Goal: Information Seeking & Learning: Learn about a topic

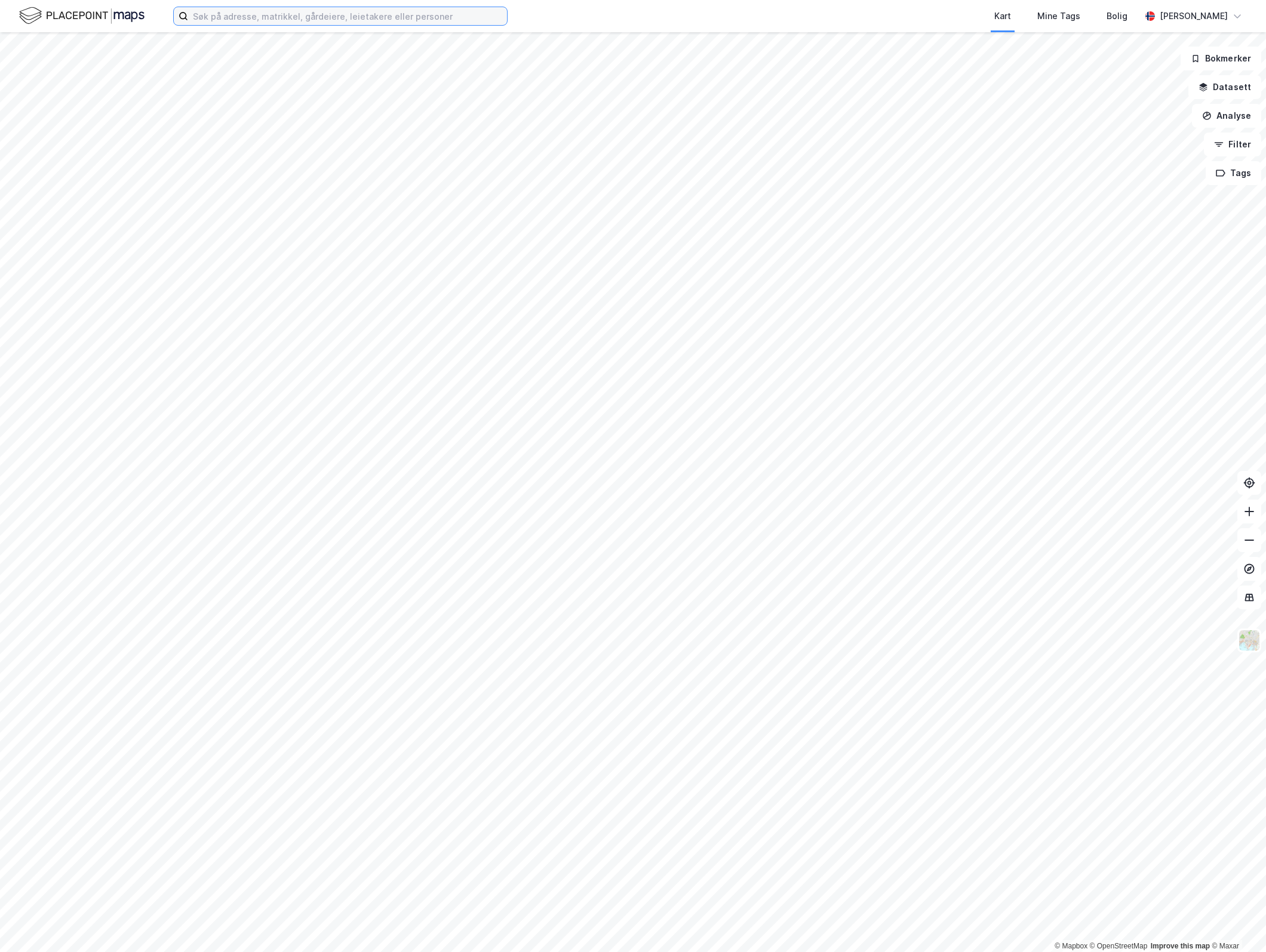
click at [350, 17] on input at bounding box center [348, 16] width 319 height 18
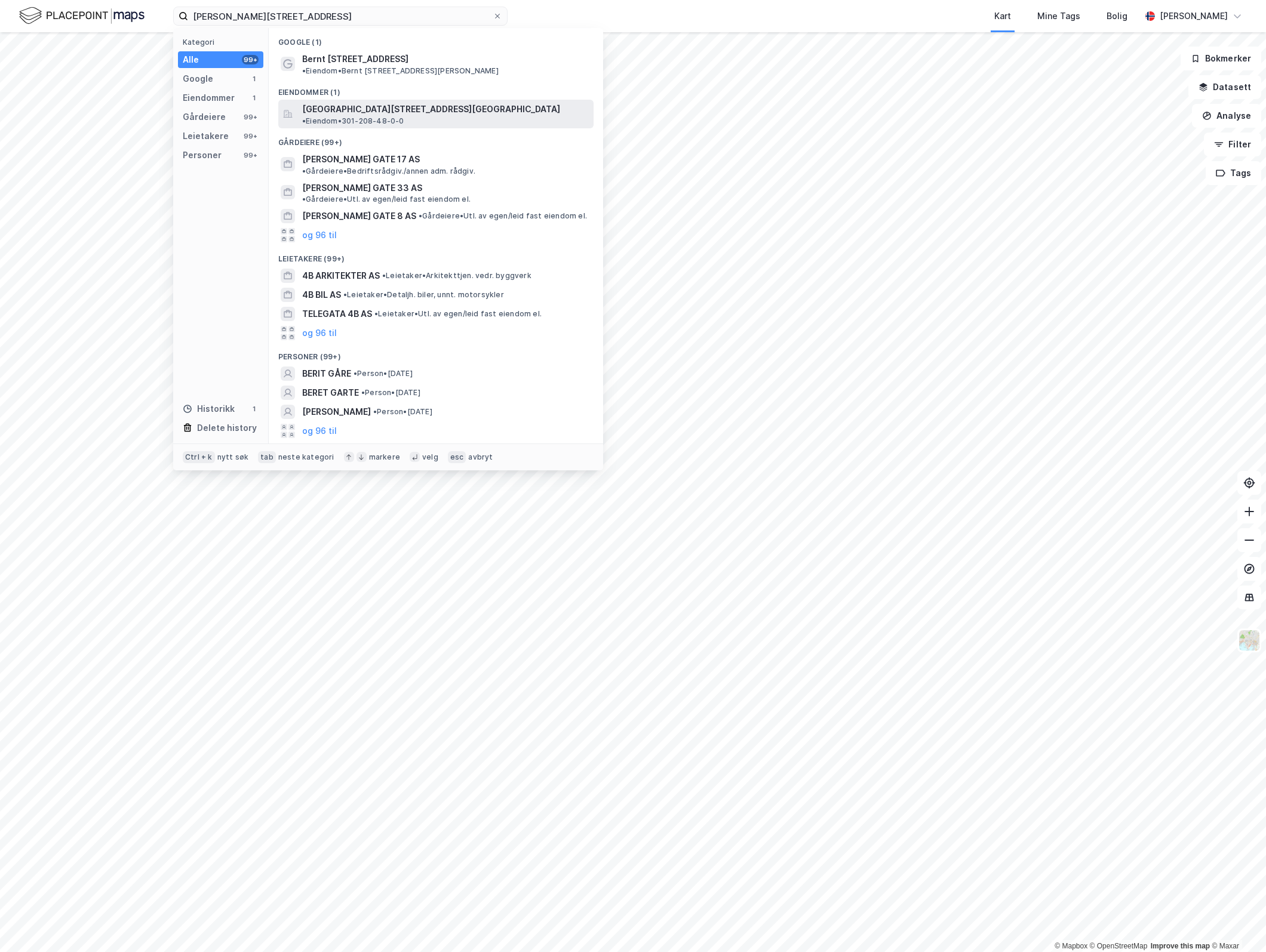
click at [344, 100] on div "[GEOGRAPHIC_DATA][STREET_ADDRESS][GEOGRAPHIC_DATA] • Eiendom • 301-208-48-0-0" at bounding box center [436, 114] width 315 height 28
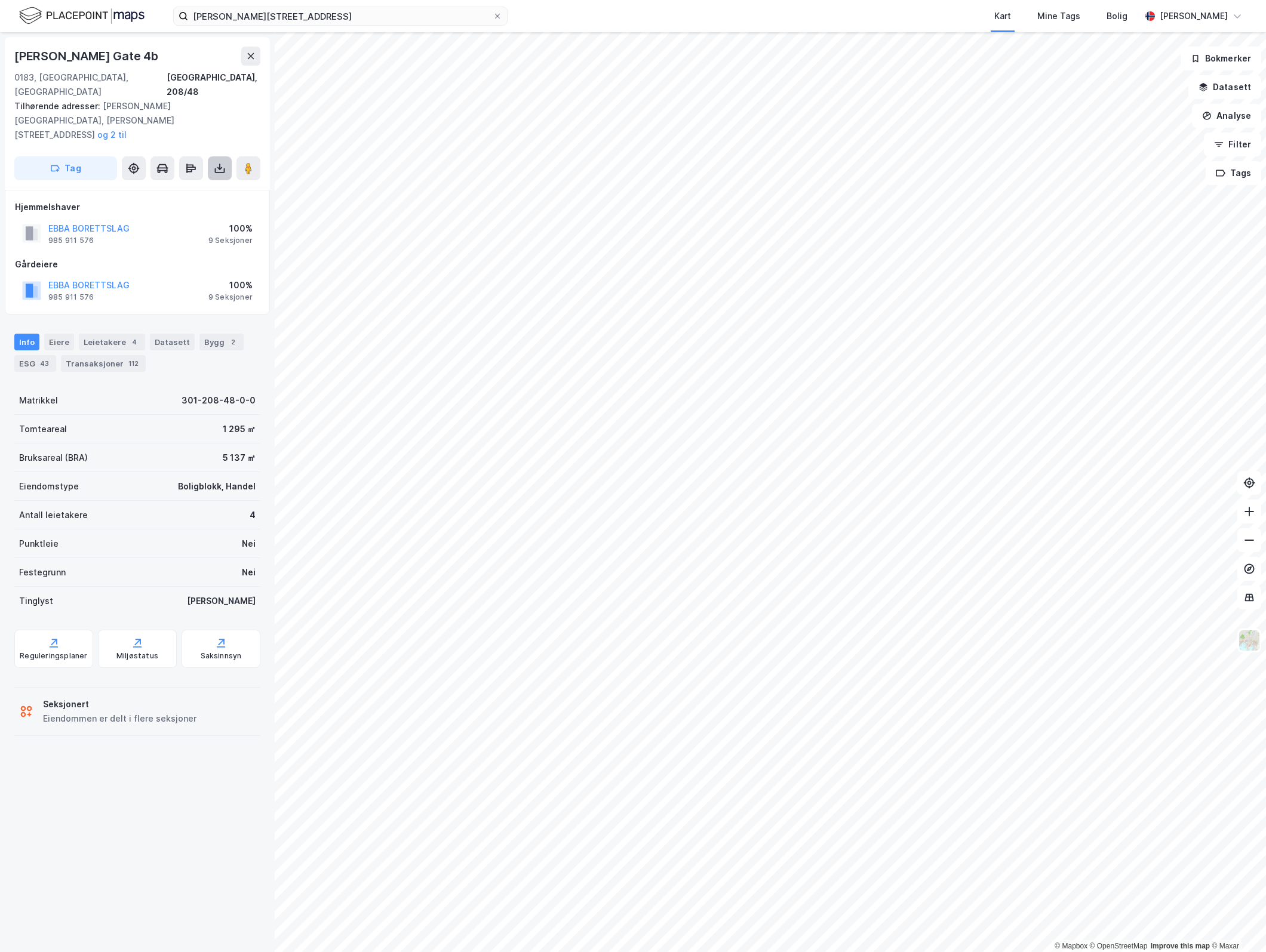
click at [218, 162] on icon at bounding box center [219, 168] width 12 height 12
click at [202, 183] on div "Last ned grunnbok" at bounding box center [168, 192] width 127 height 19
click at [203, 207] on div "Last ned matrikkelrapport" at bounding box center [175, 211] width 99 height 9
click at [172, 101] on div "Tilhørende adresser: [PERSON_NAME][STREET_ADDRESS][PERSON_NAME], [GEOGRAPHIC_DA…" at bounding box center [132, 121] width 236 height 43
click at [57, 334] on div "Eiere" at bounding box center [59, 342] width 30 height 17
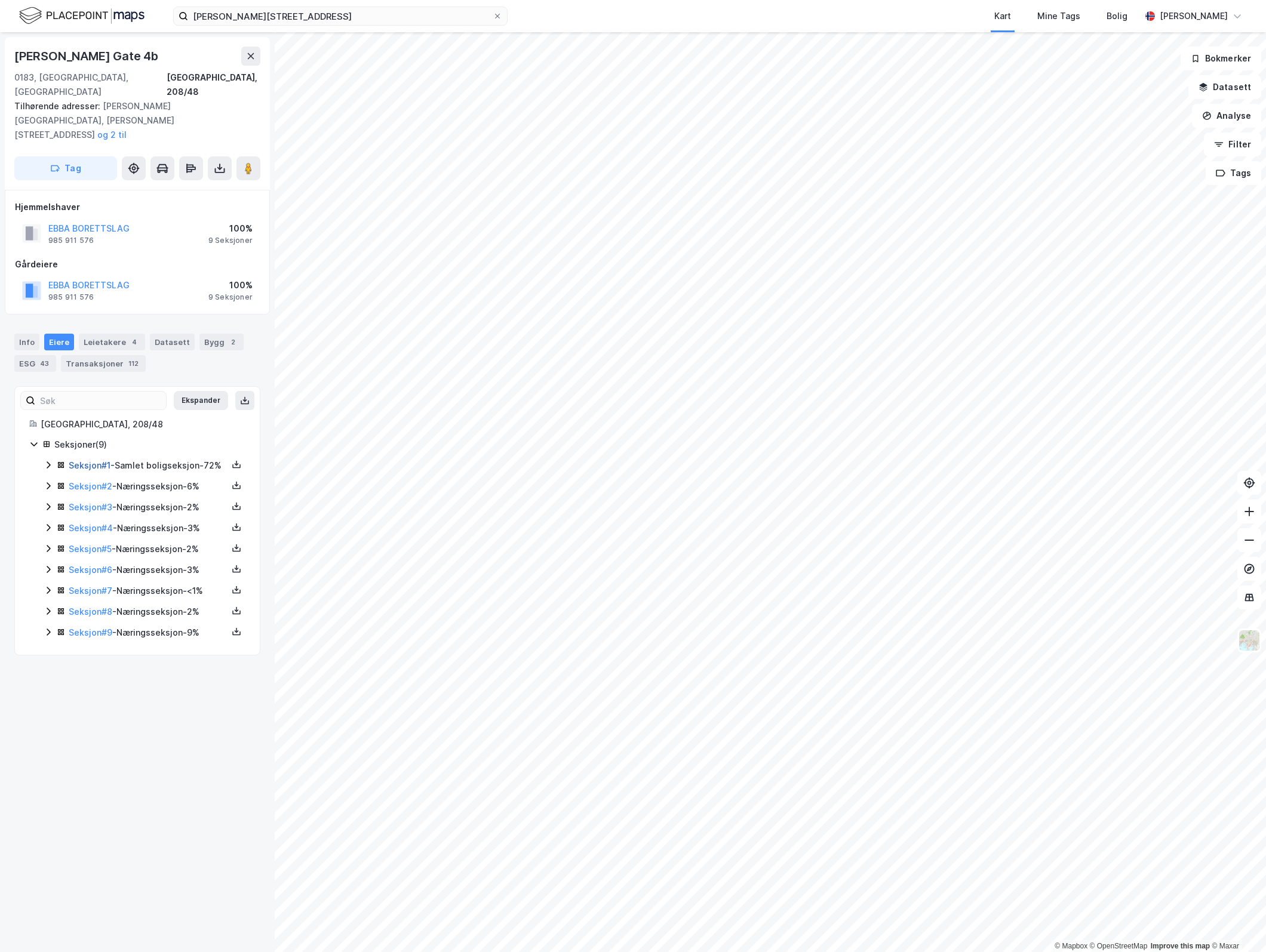
click at [79, 460] on link "Seksjon # 1" at bounding box center [90, 465] width 42 height 10
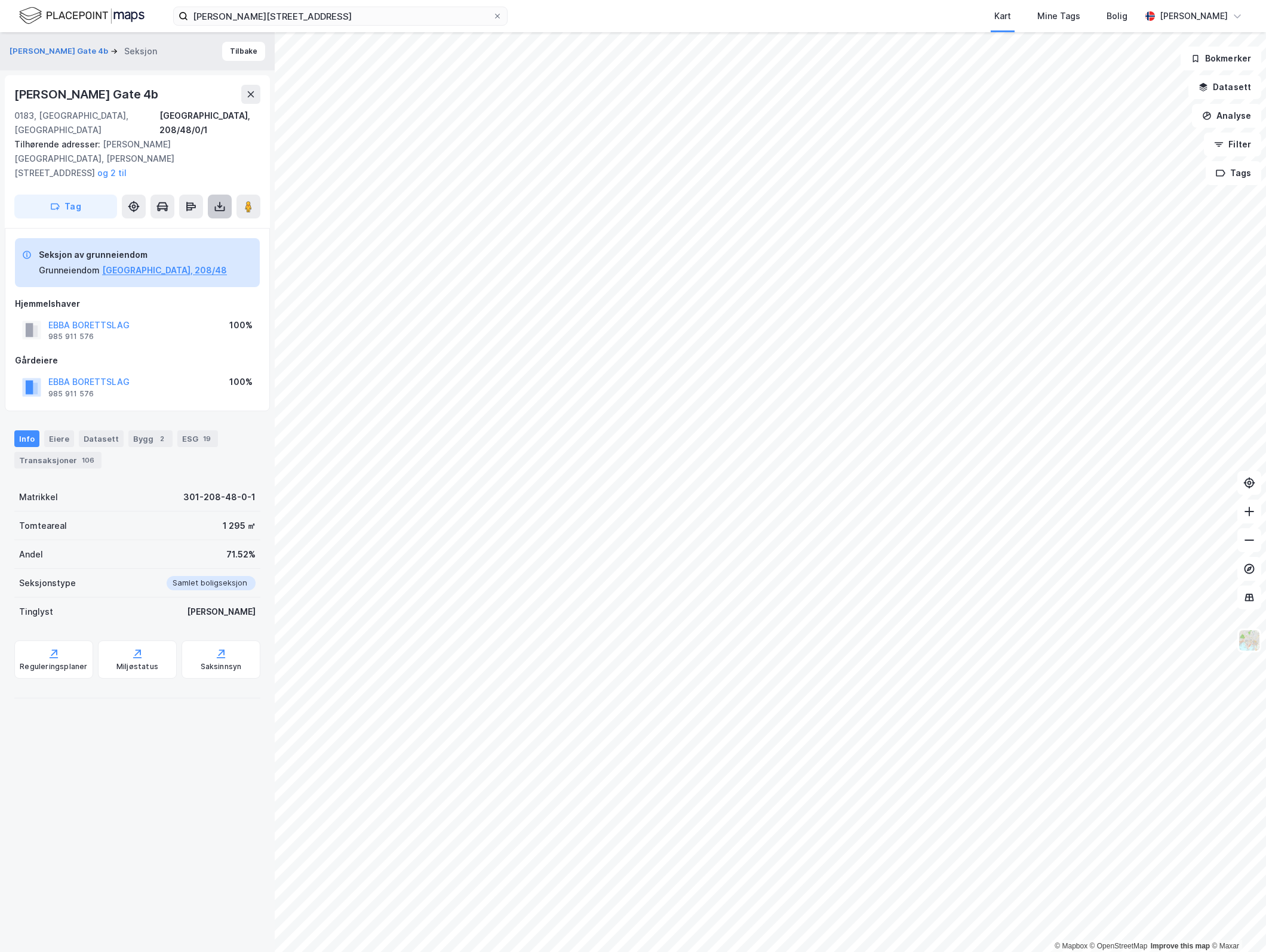
click at [214, 201] on icon at bounding box center [219, 206] width 12 height 12
click at [186, 226] on div "Last ned grunnbok" at bounding box center [160, 230] width 69 height 9
click at [170, 97] on div "[PERSON_NAME] Gate 4b" at bounding box center [137, 94] width 246 height 19
click at [236, 51] on button "Tilbake" at bounding box center [244, 51] width 43 height 19
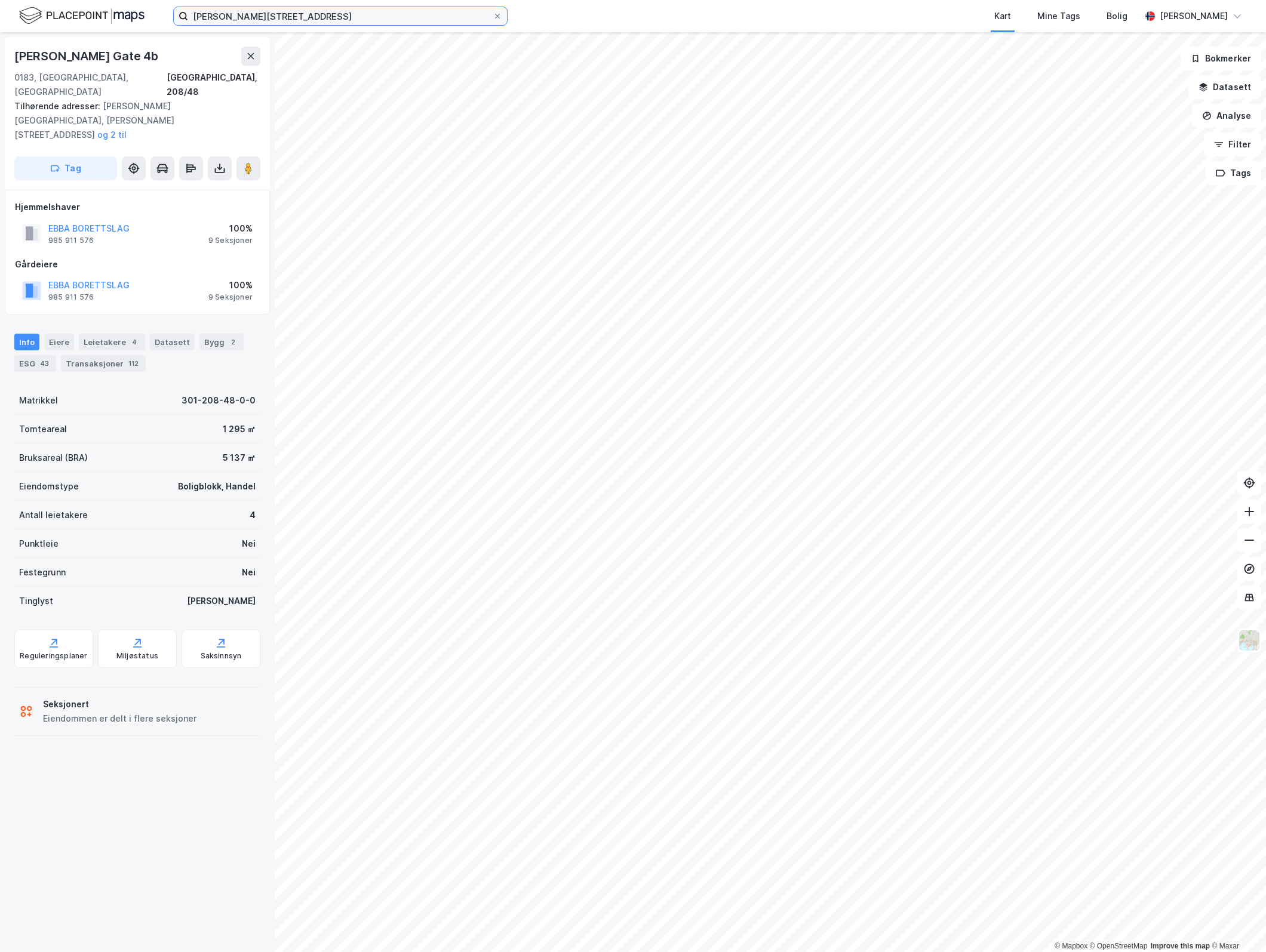
click at [274, 9] on input "[PERSON_NAME][STREET_ADDRESS]" at bounding box center [340, 16] width 304 height 18
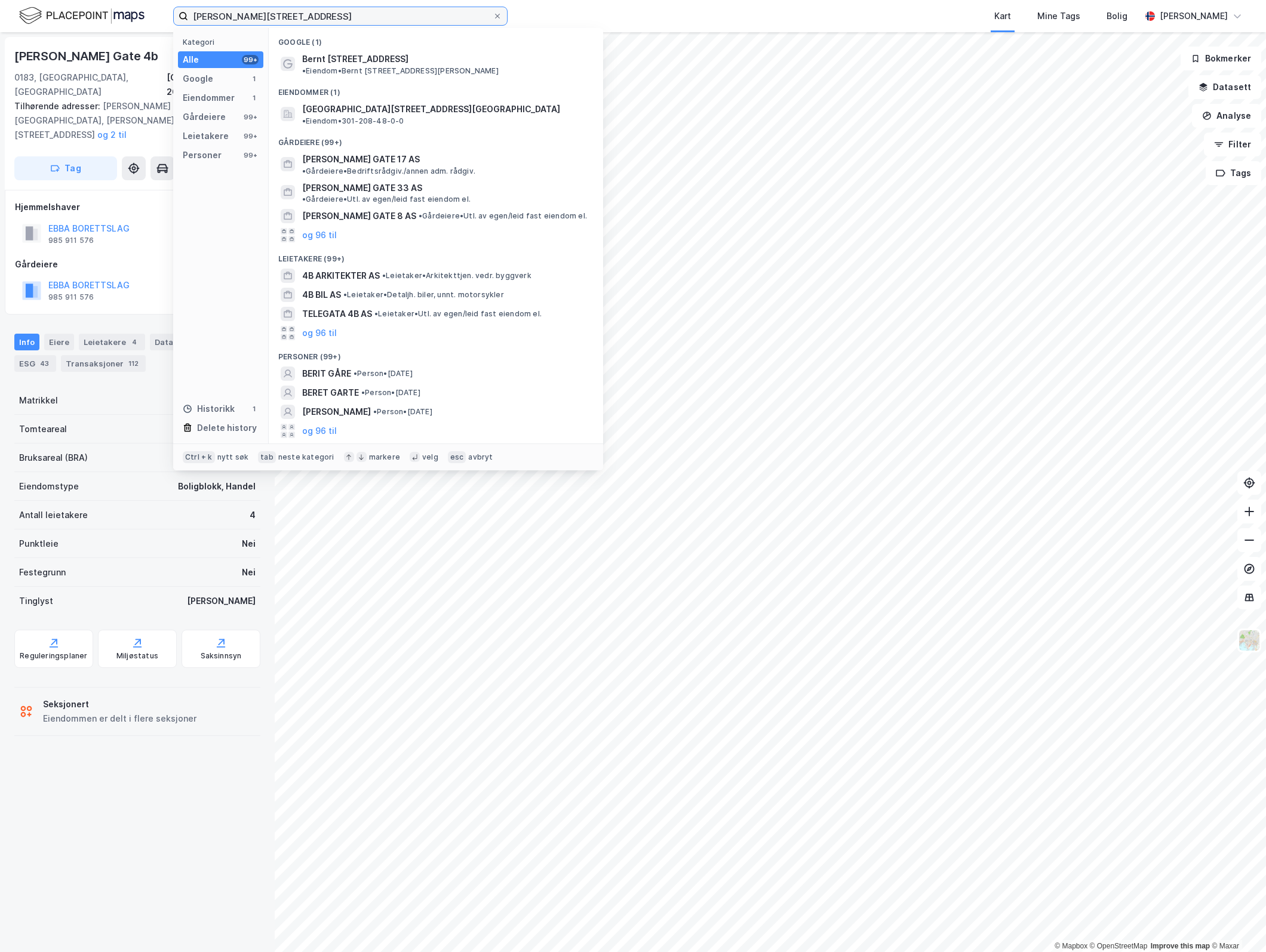
click at [274, 9] on input "[PERSON_NAME][STREET_ADDRESS]" at bounding box center [340, 16] width 304 height 18
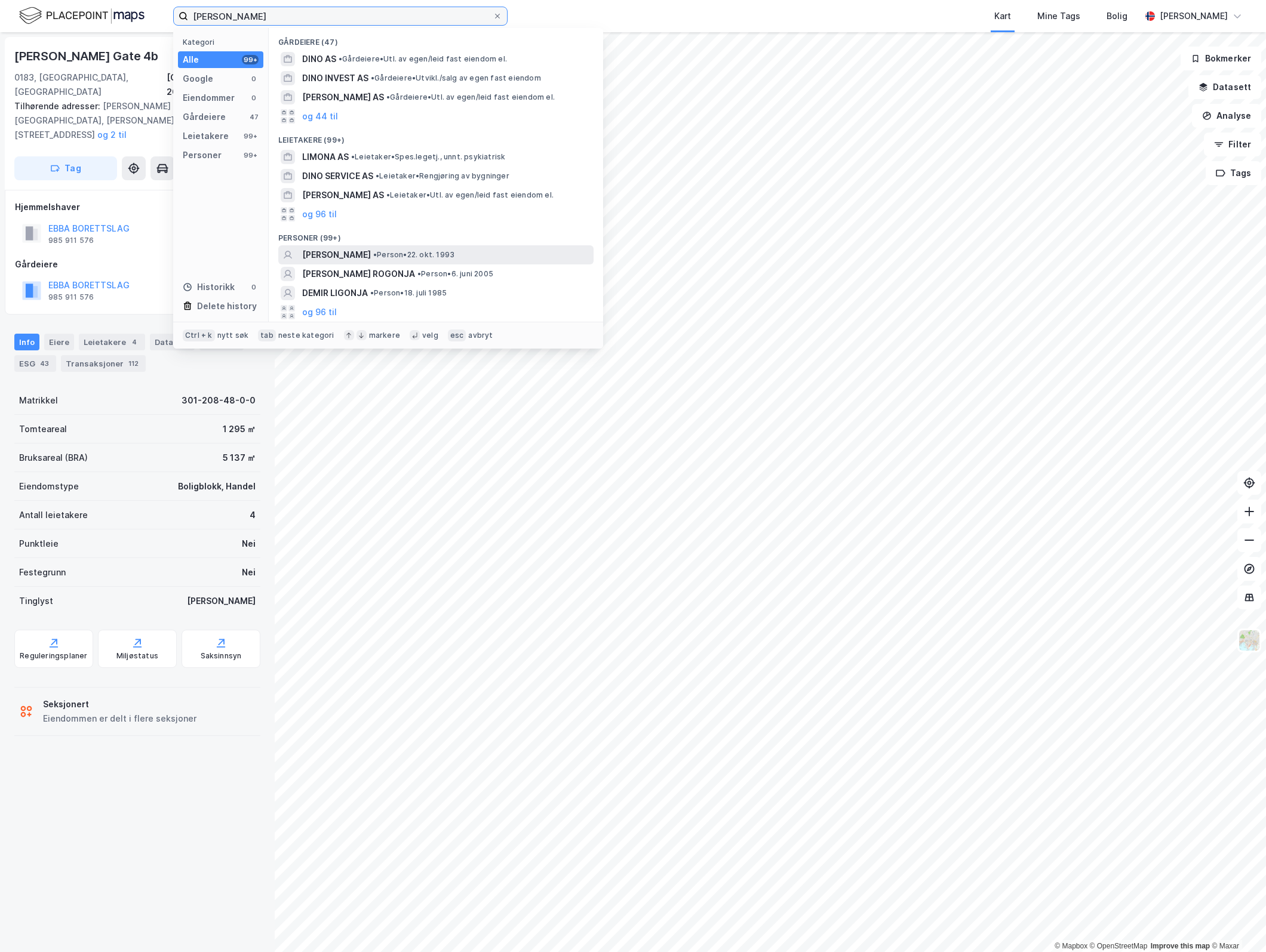
type input "[PERSON_NAME]"
click at [380, 258] on span "• Person • 22. okt. 1993" at bounding box center [414, 254] width 81 height 9
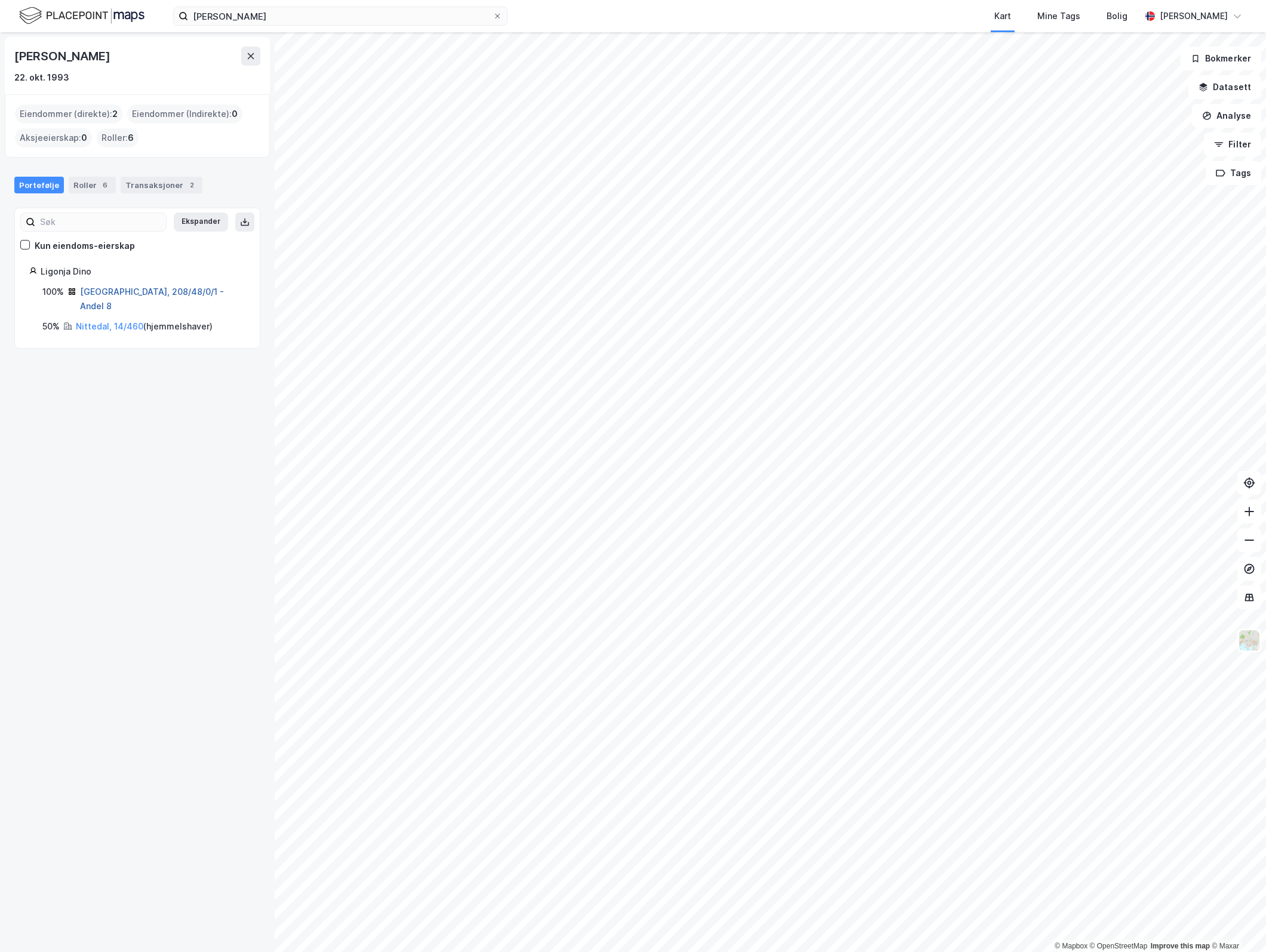
click at [99, 291] on link "[GEOGRAPHIC_DATA], 208/48/0/1 - Andel 8" at bounding box center [152, 299] width 144 height 25
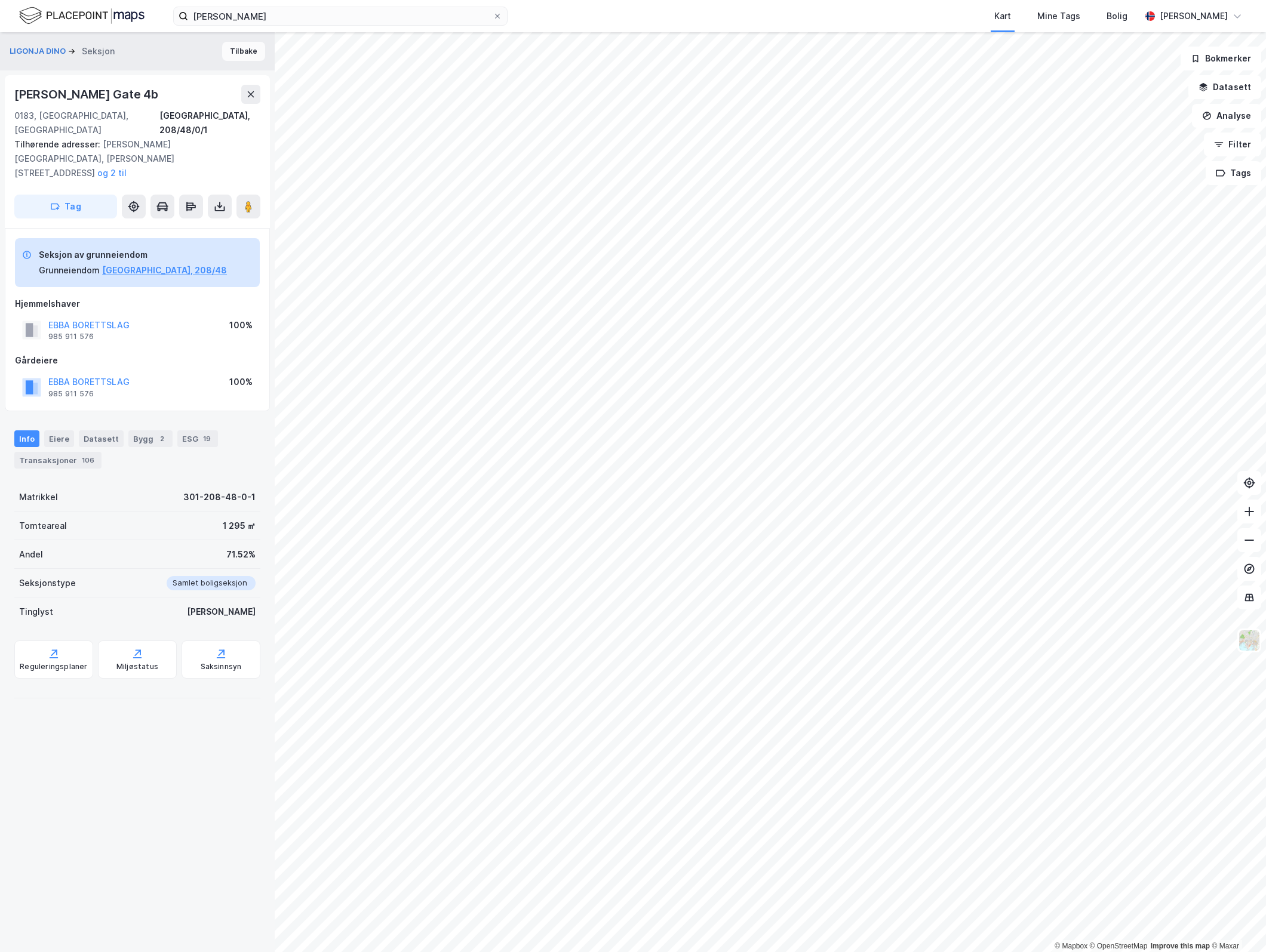
click at [223, 52] on button "Tilbake" at bounding box center [244, 51] width 43 height 19
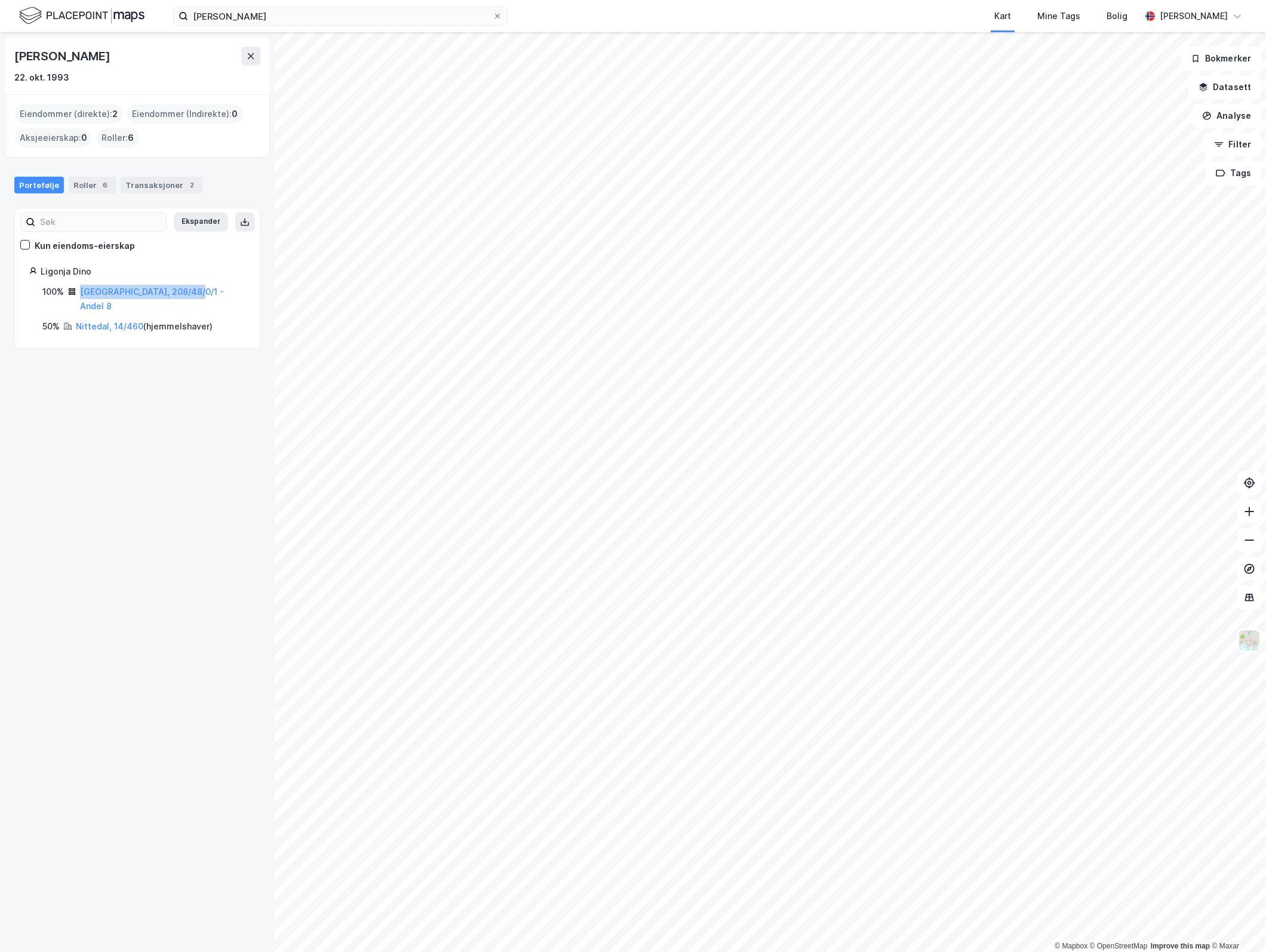
drag, startPoint x: 206, startPoint y: 292, endPoint x: 79, endPoint y: 296, distance: 127.1
click at [79, 296] on div "100% [GEOGRAPHIC_DATA], 208/48/0/1 - Andel 8" at bounding box center [144, 299] width 203 height 28
copy link "[GEOGRAPHIC_DATA], 208/48/0/1 - Andel 8"
click at [240, 223] on icon at bounding box center [244, 221] width 9 height 9
click at [197, 268] on div "Ligonja Dino" at bounding box center [143, 271] width 205 height 14
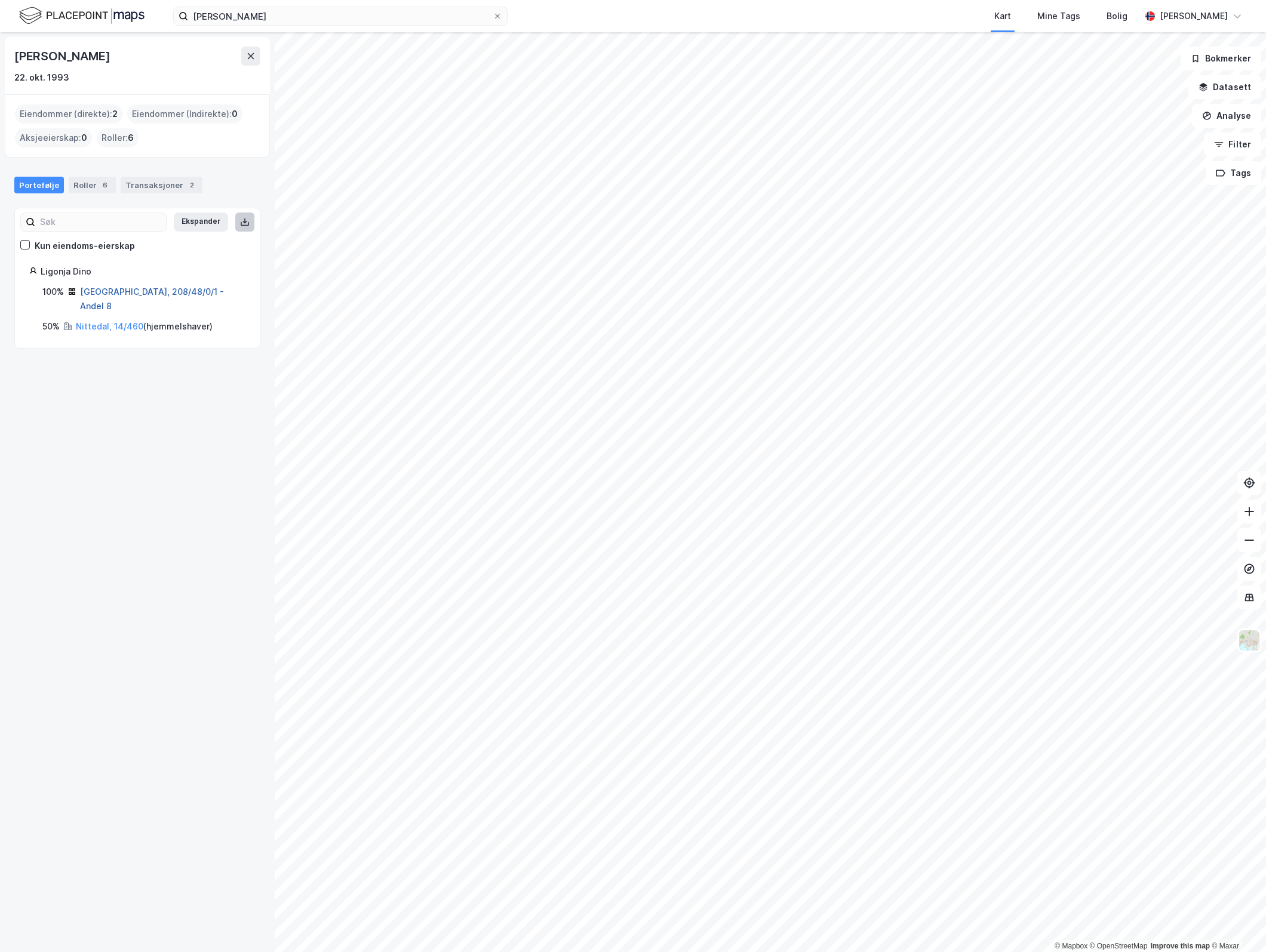
click at [117, 294] on link "[GEOGRAPHIC_DATA], 208/48/0/1 - Andel 8" at bounding box center [152, 299] width 144 height 25
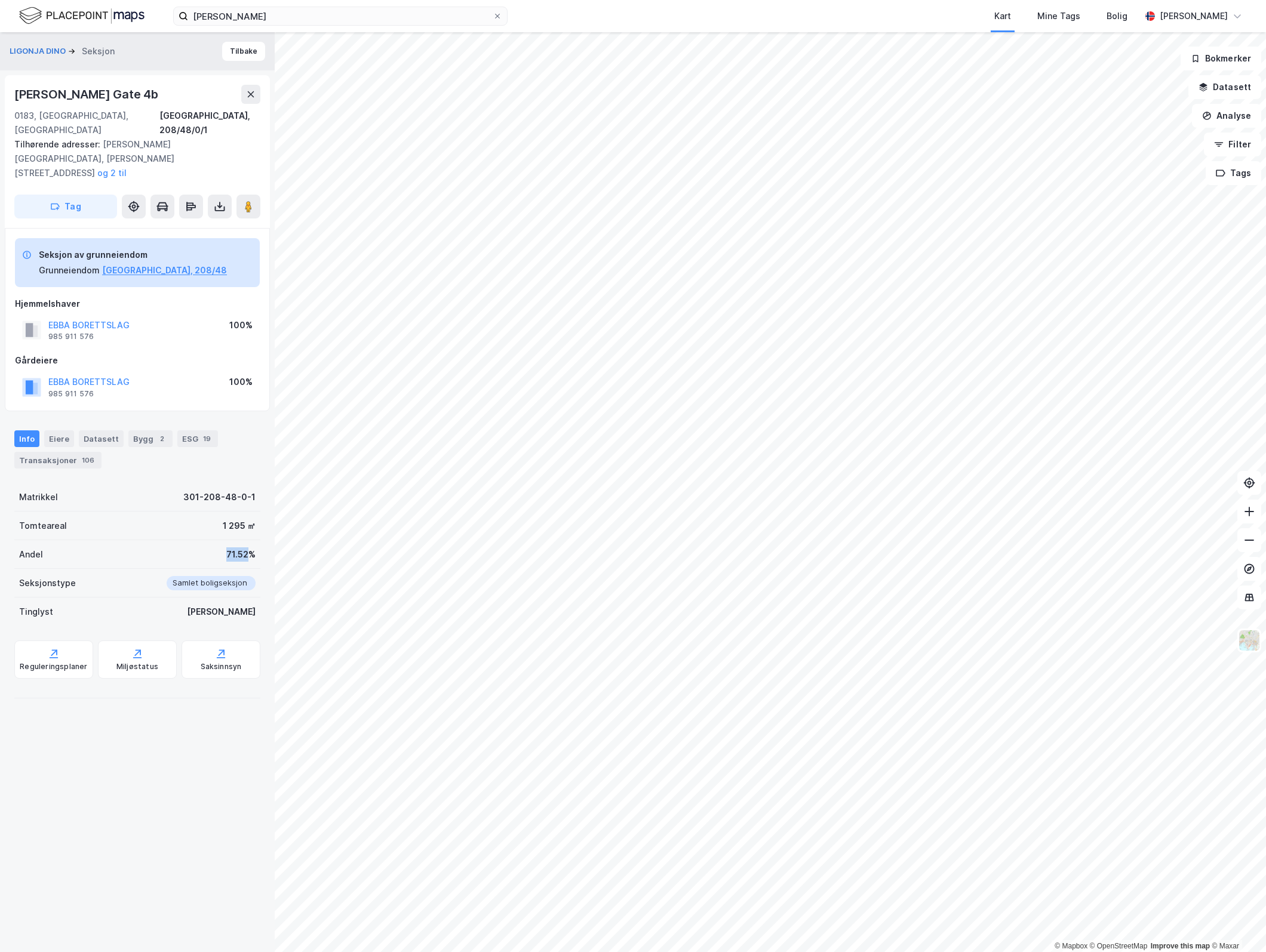
drag, startPoint x: 239, startPoint y: 526, endPoint x: 204, endPoint y: 525, distance: 35.0
click at [204, 540] on div "Andel 71.52%" at bounding box center [137, 555] width 246 height 28
click at [226, 194] on button at bounding box center [220, 206] width 24 height 24
click at [199, 245] on div "Last ned matrikkelrapport" at bounding box center [175, 249] width 99 height 9
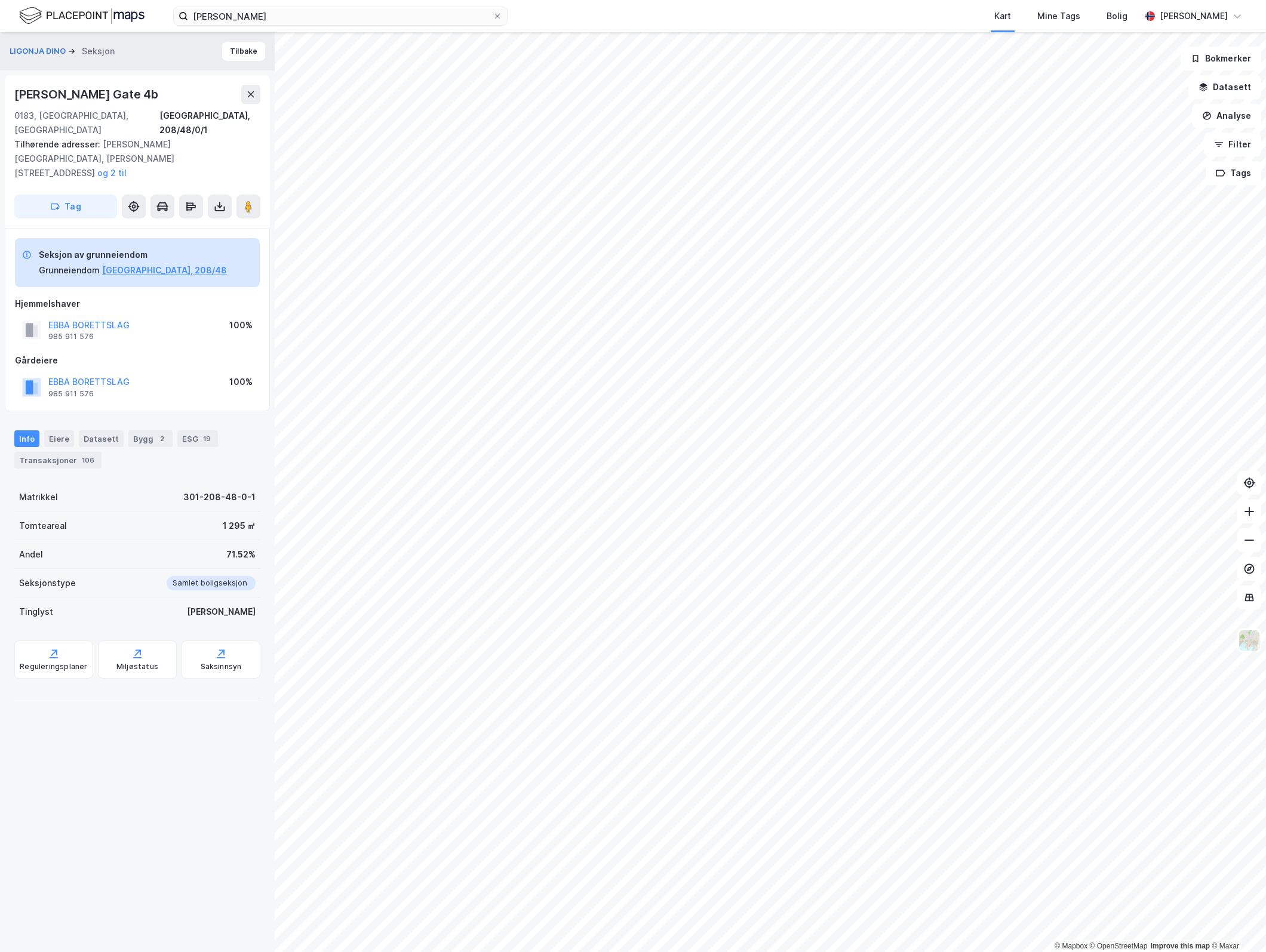
click at [143, 297] on div "Hjemmelshaver" at bounding box center [137, 304] width 245 height 14
click at [126, 263] on button "[GEOGRAPHIC_DATA], 208/48" at bounding box center [164, 270] width 125 height 14
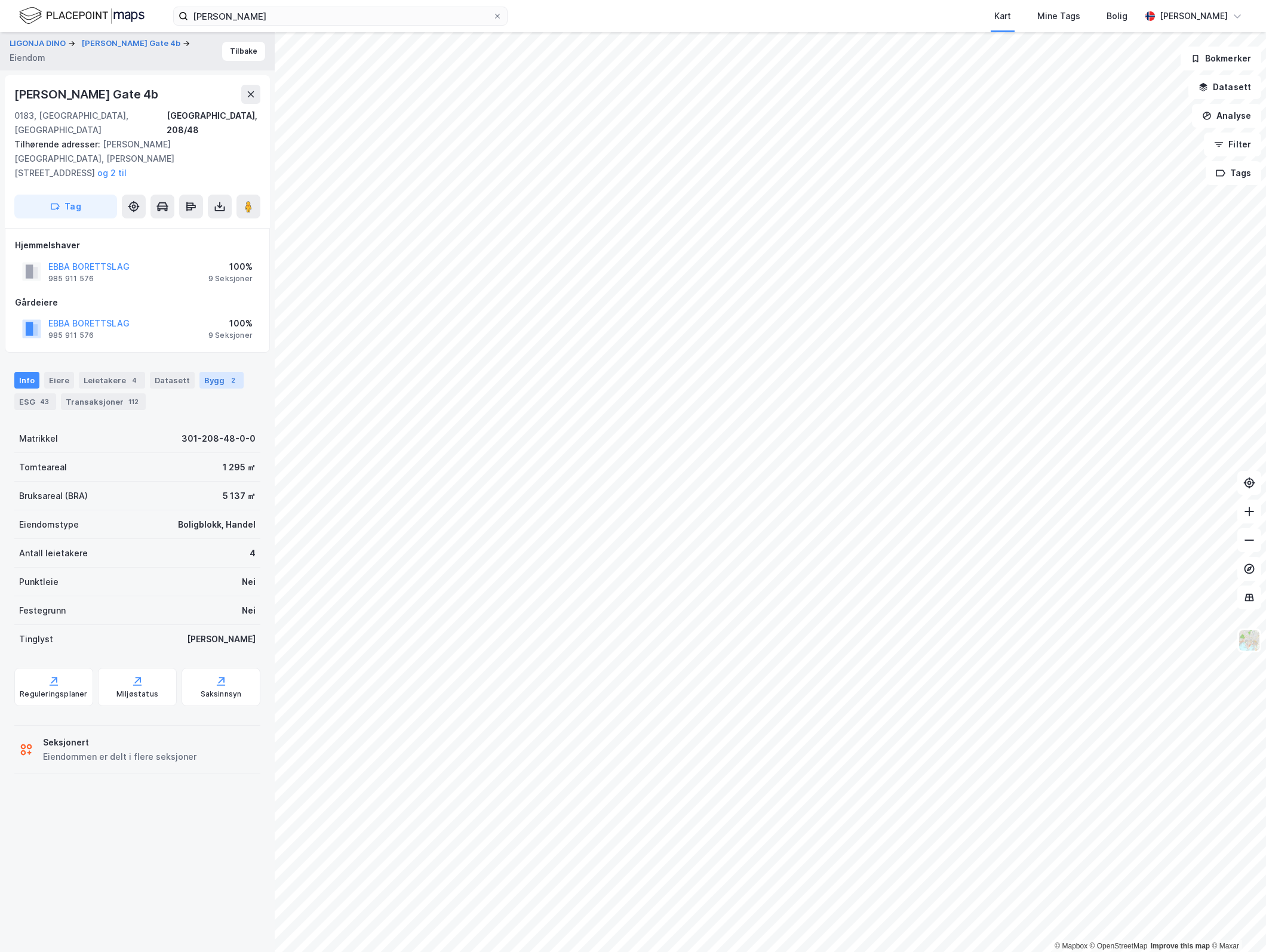
click at [214, 372] on div "Bygg 2" at bounding box center [222, 380] width 44 height 17
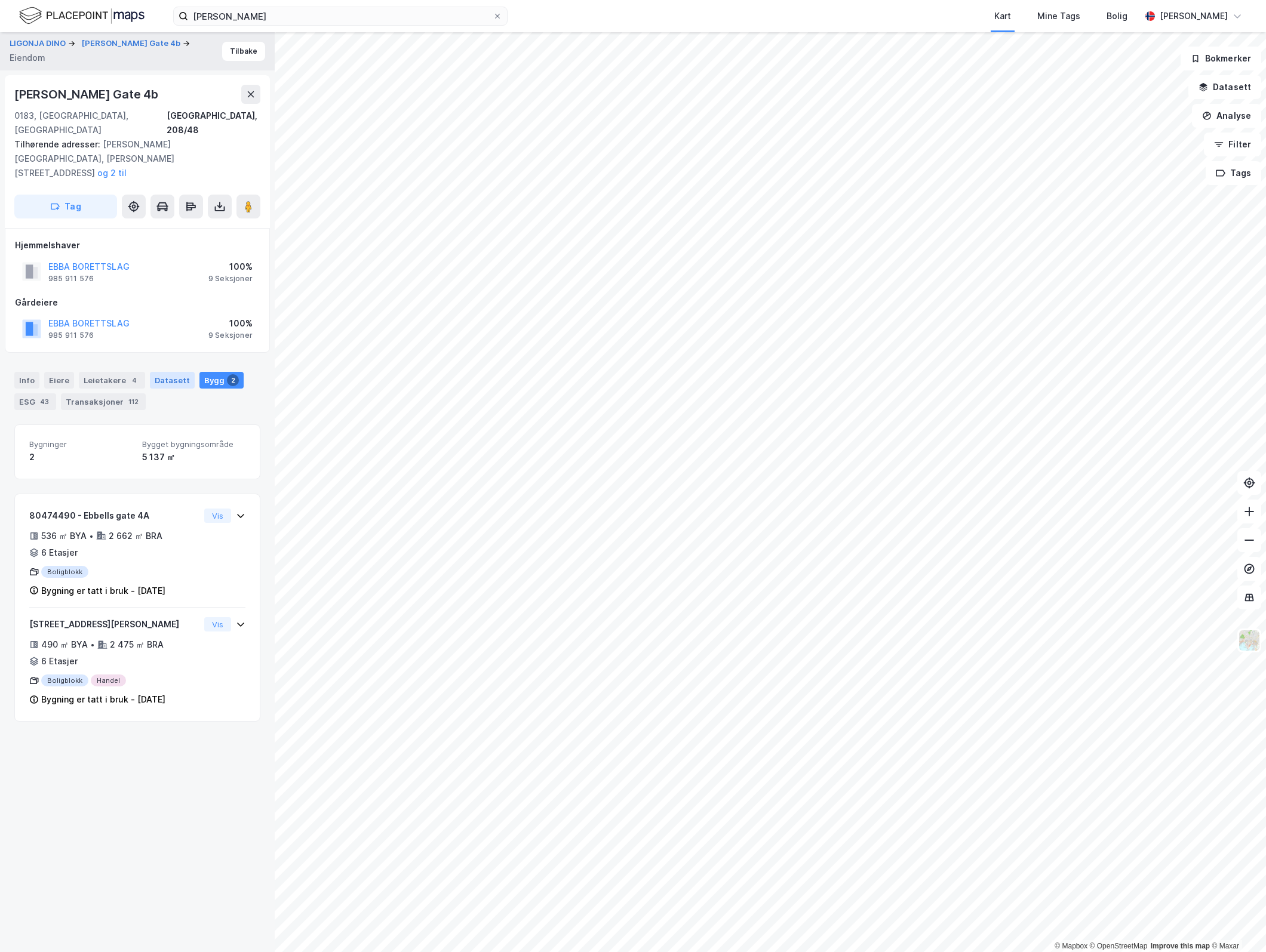
click at [166, 372] on div "Datasett" at bounding box center [172, 380] width 45 height 17
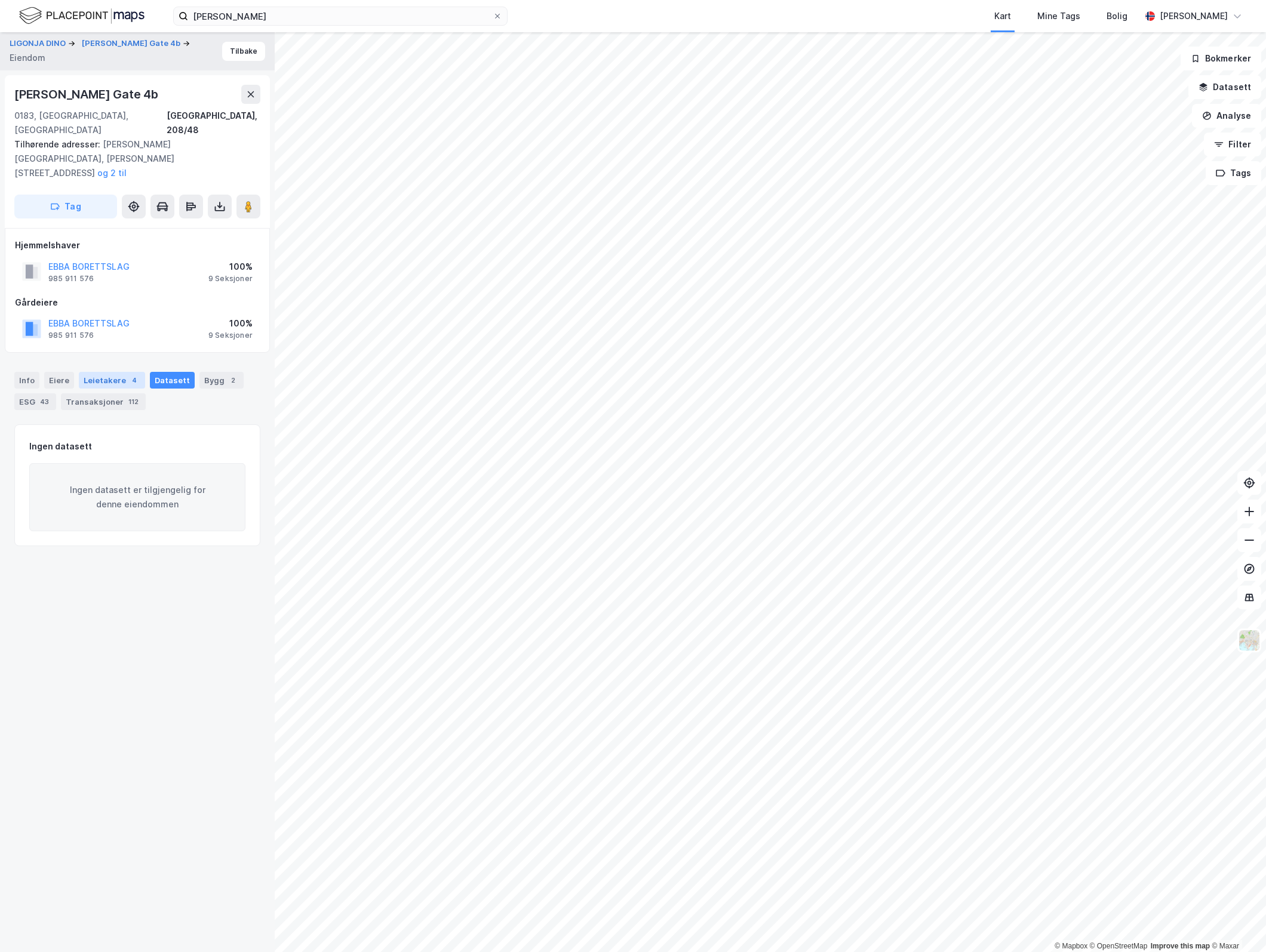
click at [102, 372] on div "Leietakere 4" at bounding box center [112, 380] width 66 height 17
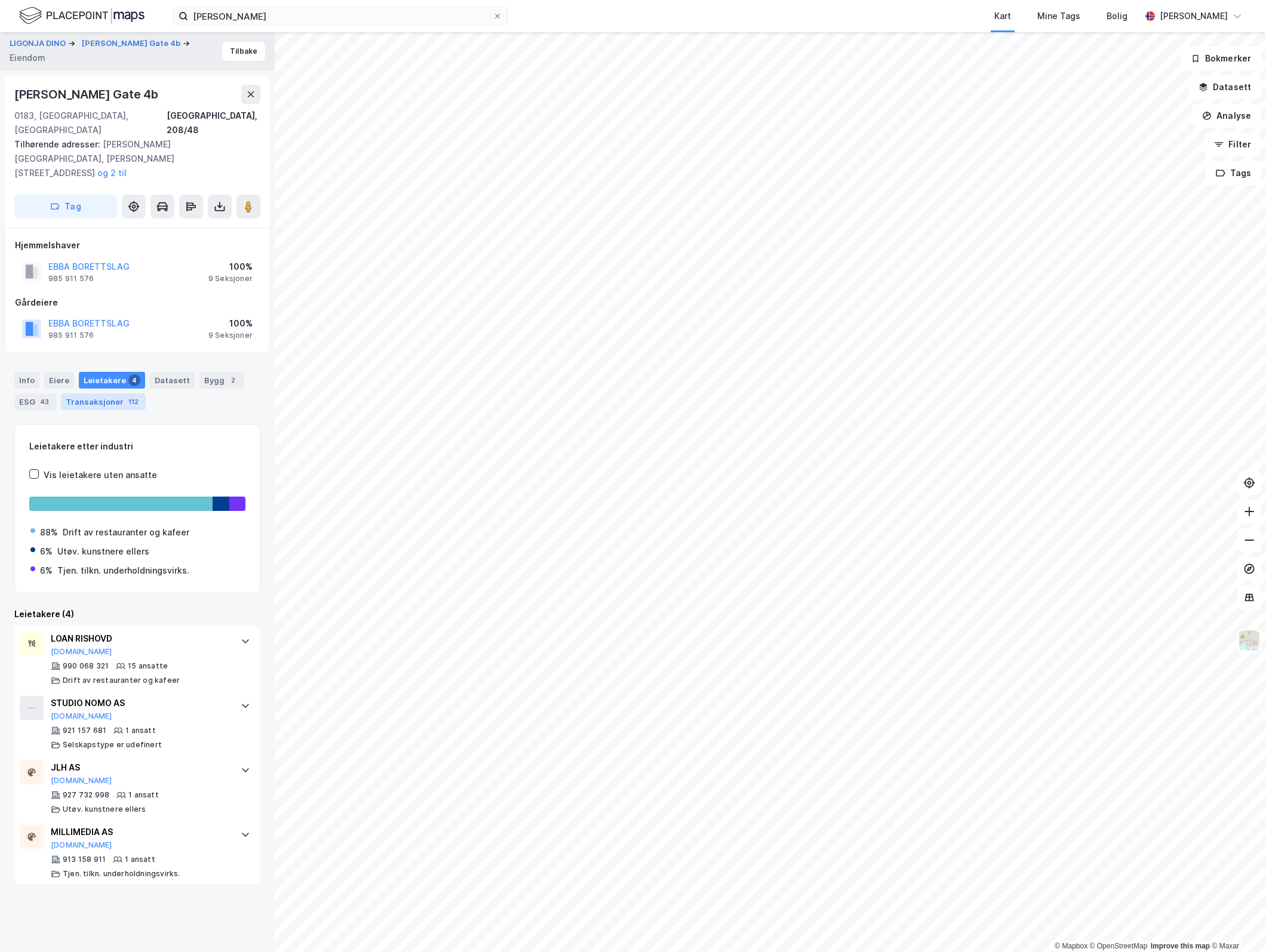
click at [90, 394] on div "Transaksjoner 112" at bounding box center [103, 402] width 85 height 17
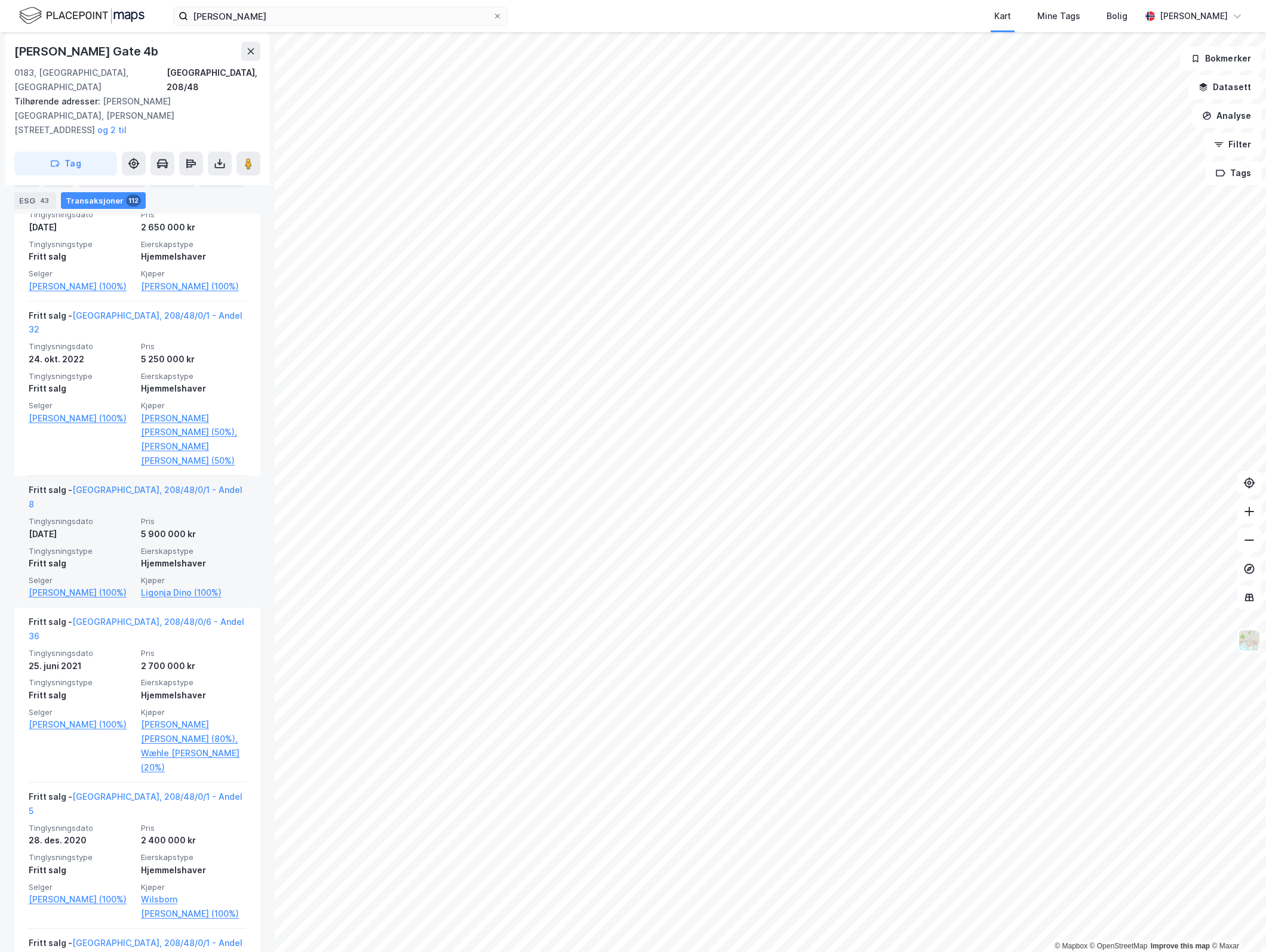
scroll to position [2451, 0]
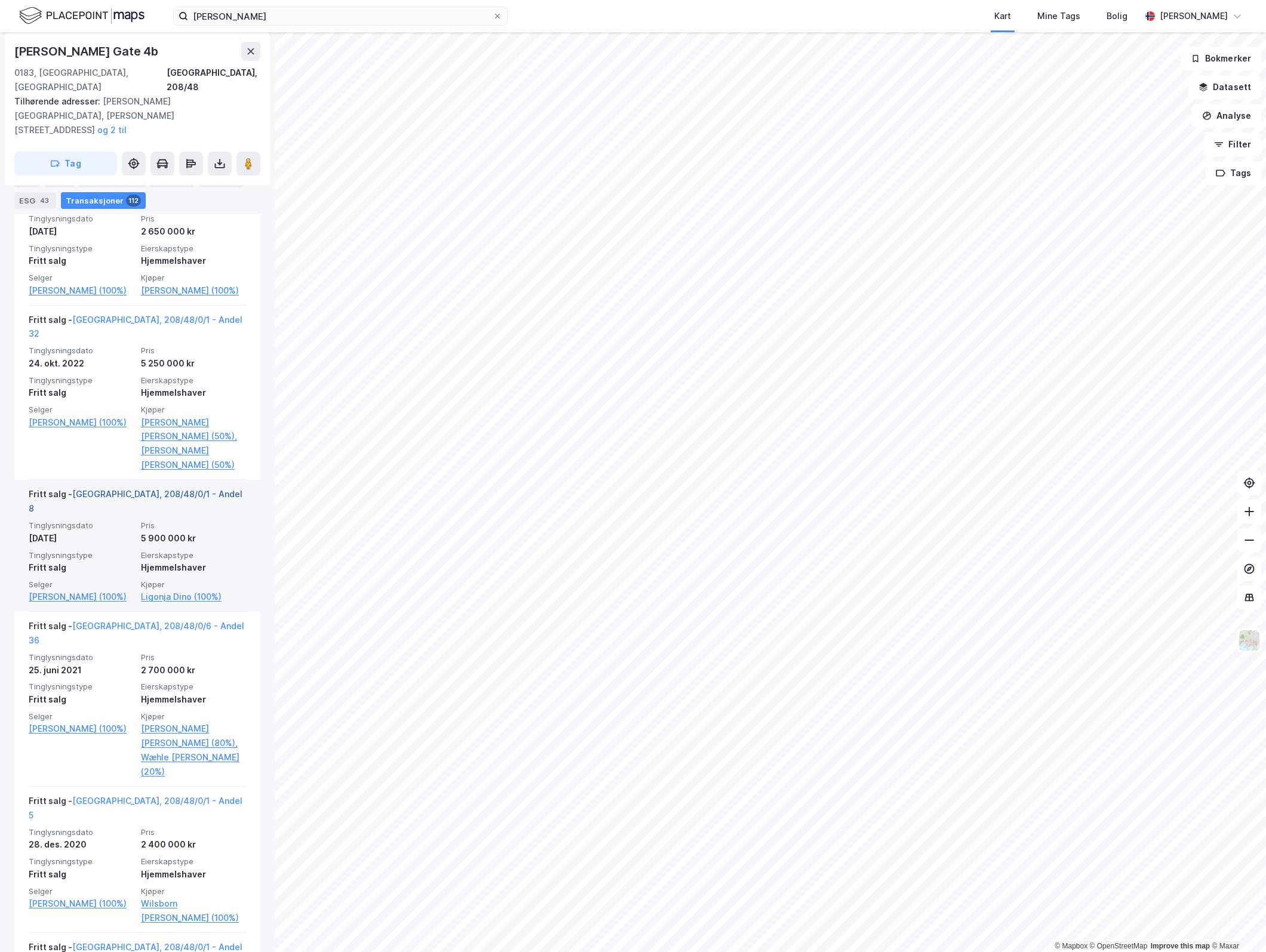
click at [107, 489] on link "[GEOGRAPHIC_DATA], 208/48/0/1 - Andel 8" at bounding box center [135, 501] width 214 height 25
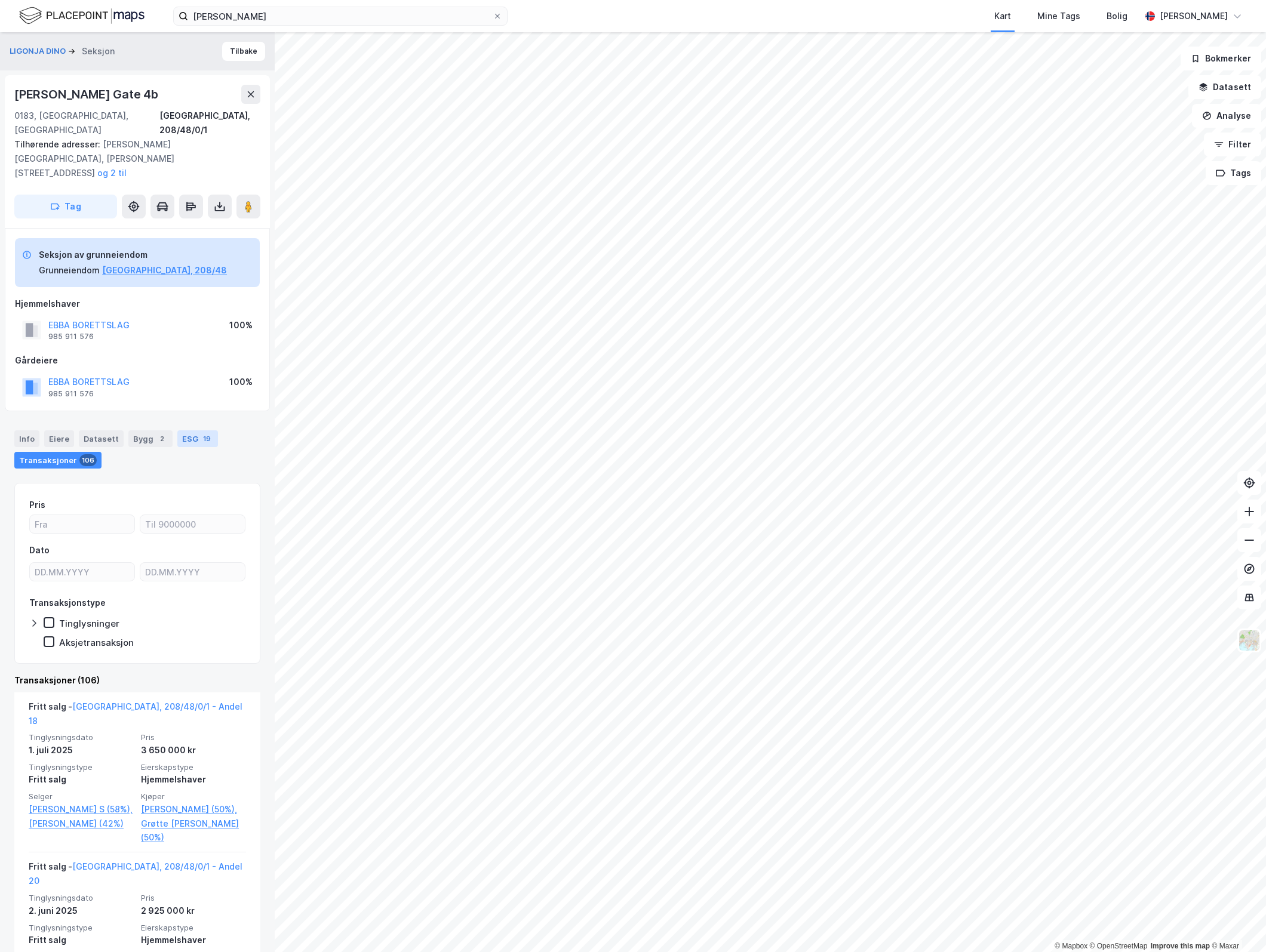
click at [187, 431] on div "ESG 19" at bounding box center [198, 439] width 41 height 17
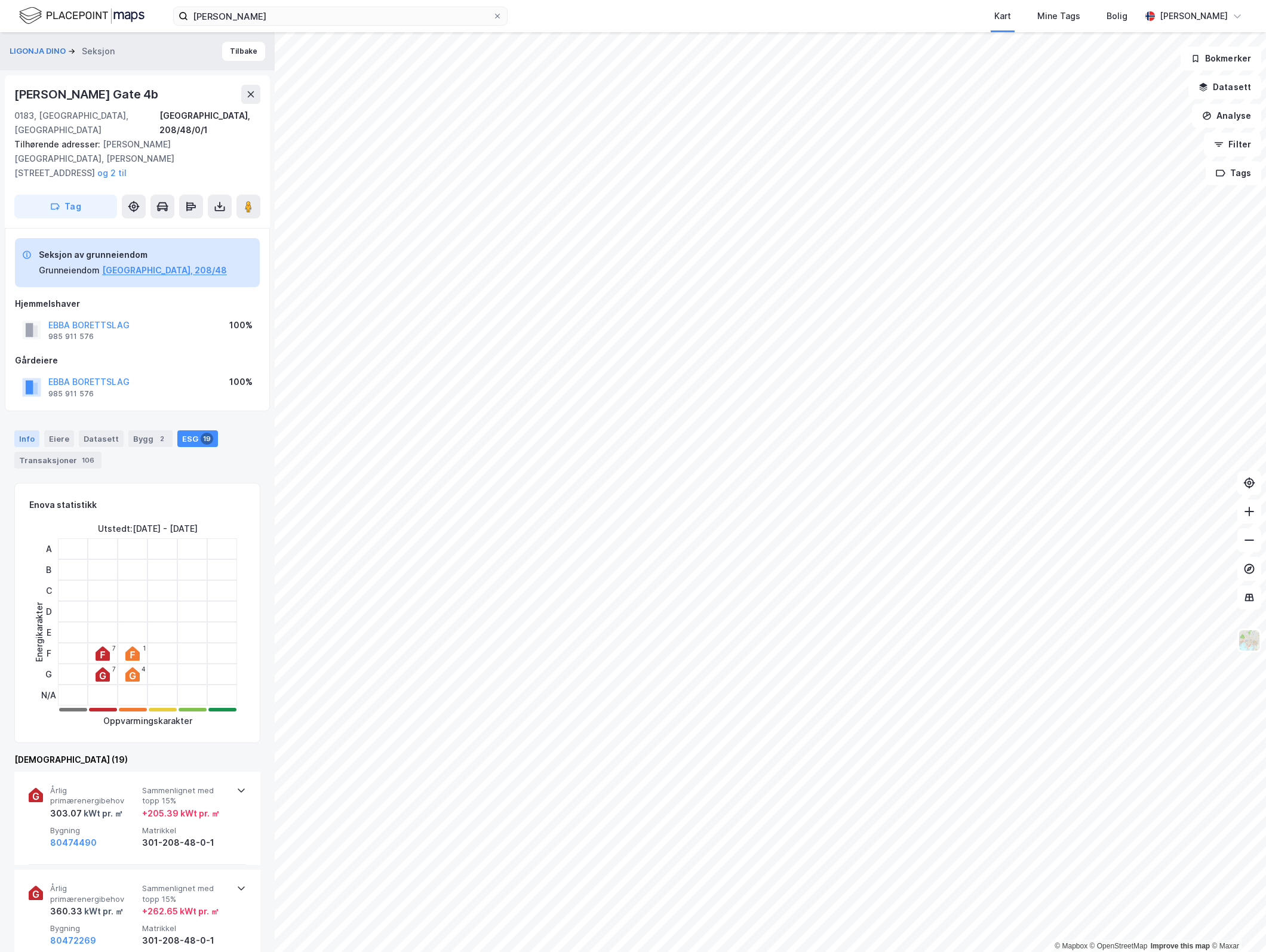
click at [25, 431] on div "Info" at bounding box center [27, 439] width 25 height 17
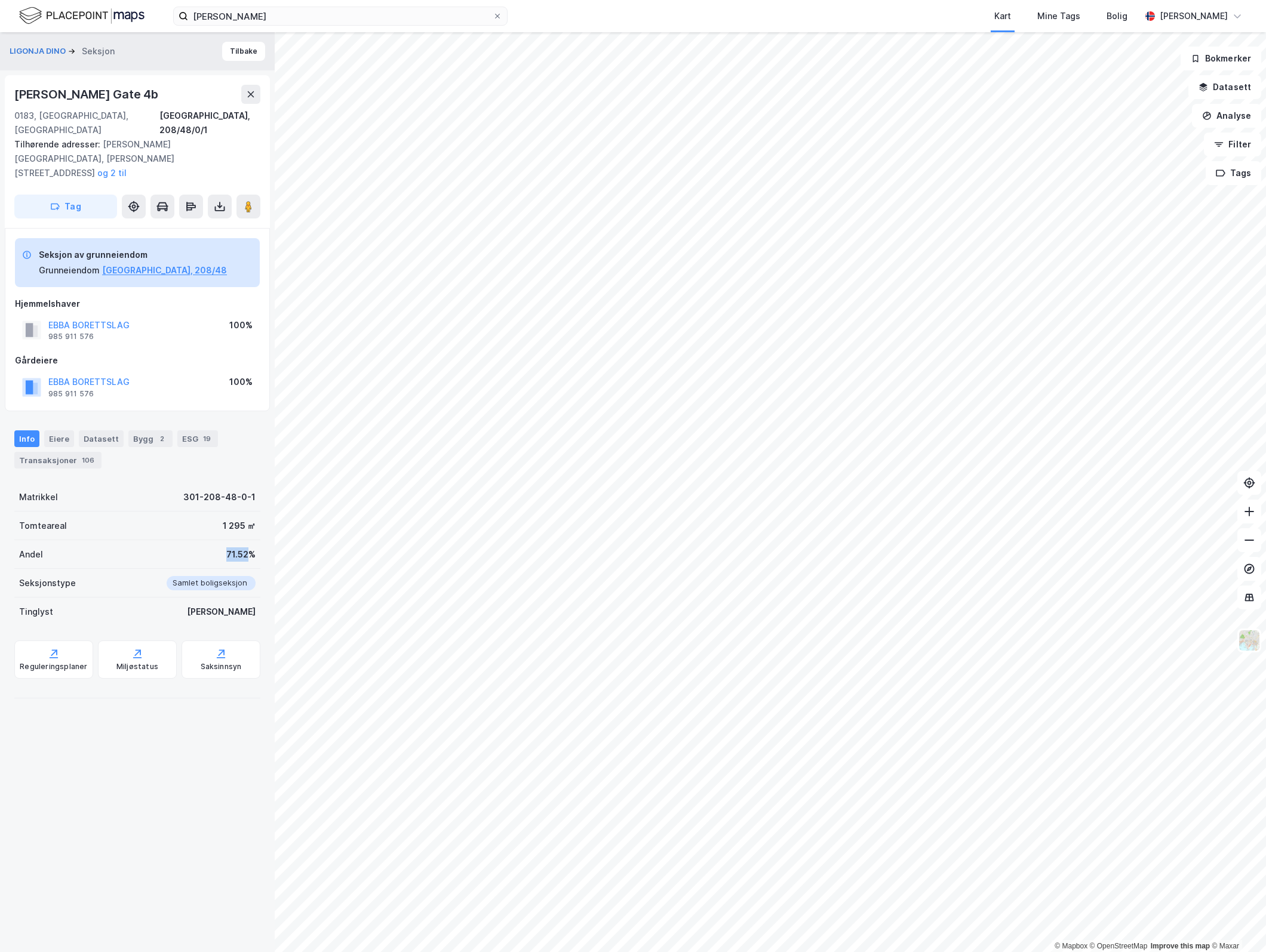
drag, startPoint x: 237, startPoint y: 529, endPoint x: 205, endPoint y: 526, distance: 32.1
click at [205, 540] on div "Andel 71.52%" at bounding box center [137, 555] width 246 height 28
drag, startPoint x: 205, startPoint y: 526, endPoint x: 195, endPoint y: 526, distance: 10.0
click at [205, 540] on div "Andel 71.52%" at bounding box center [137, 555] width 246 height 28
click at [227, 547] on div "71.52%" at bounding box center [241, 554] width 29 height 14
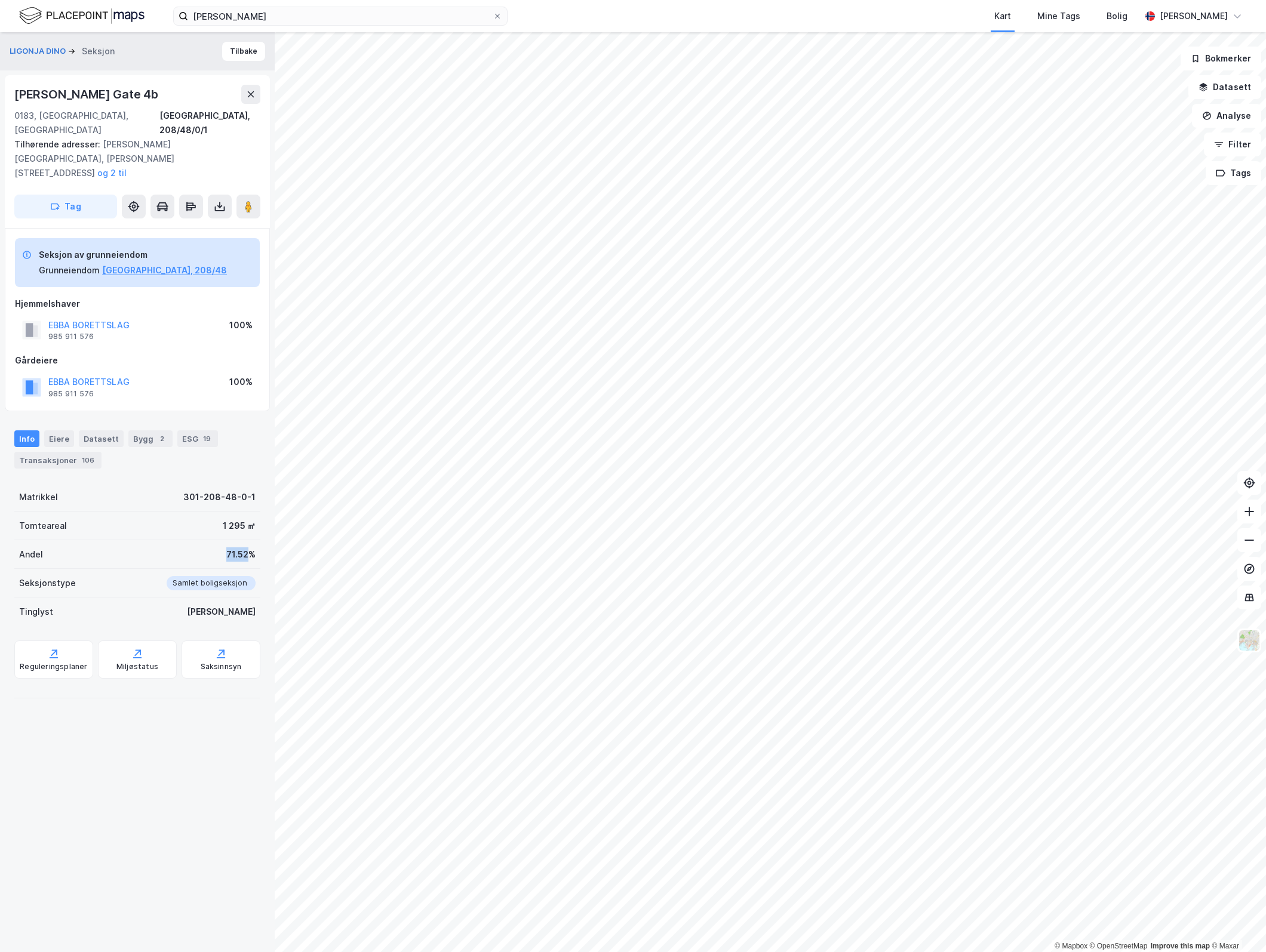
click at [227, 547] on div "71.52%" at bounding box center [241, 554] width 29 height 14
drag, startPoint x: 220, startPoint y: 522, endPoint x: 237, endPoint y: 524, distance: 17.1
click at [237, 547] on div "71.52%" at bounding box center [241, 554] width 29 height 14
click at [238, 547] on div "71.52%" at bounding box center [241, 554] width 29 height 14
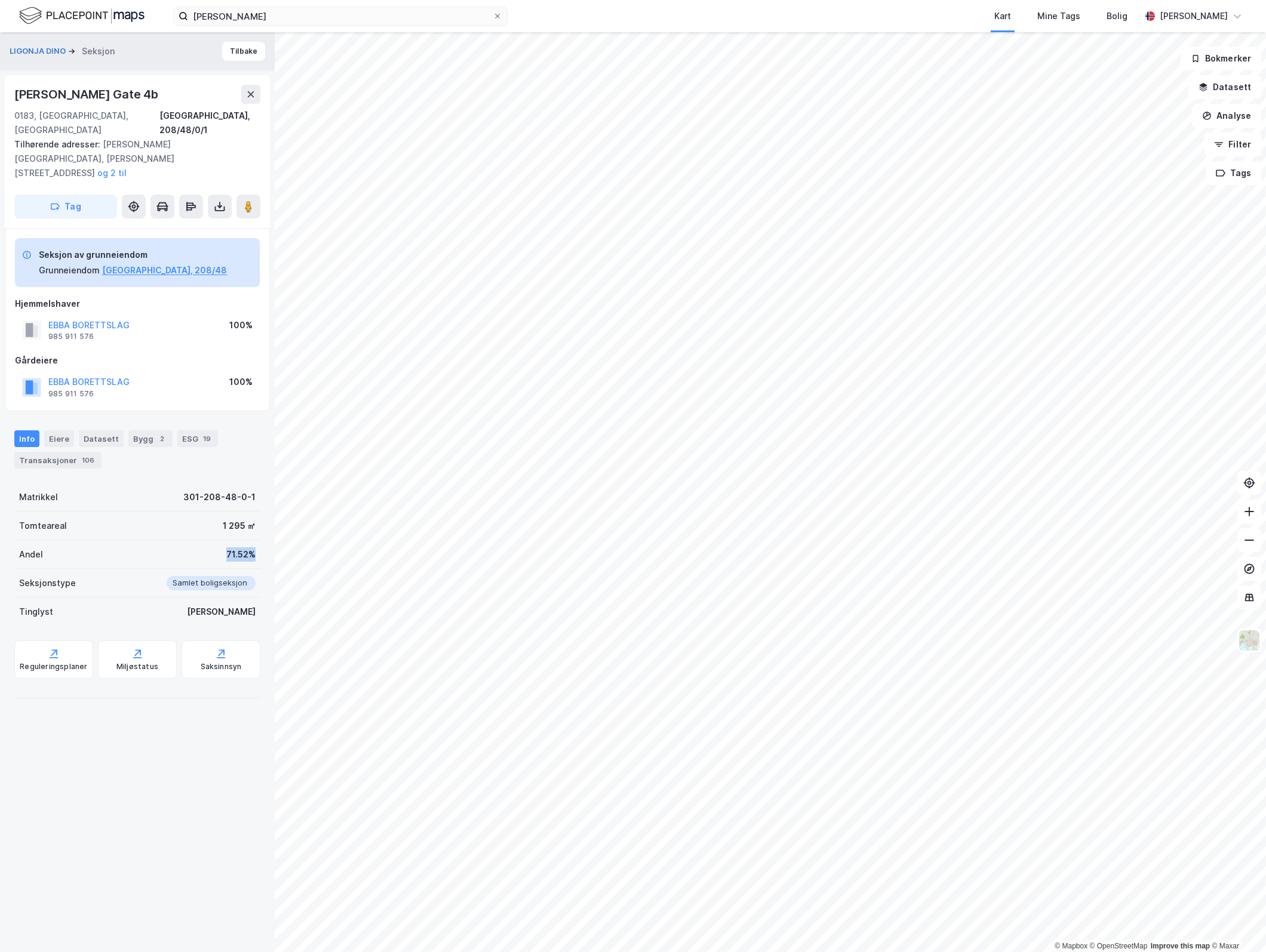
drag, startPoint x: 246, startPoint y: 527, endPoint x: 196, endPoint y: 527, distance: 50.0
click at [196, 540] on div "Andel 71.52%" at bounding box center [137, 555] width 246 height 28
click at [232, 547] on div "71.52%" at bounding box center [241, 554] width 29 height 14
